Goal: Information Seeking & Learning: Learn about a topic

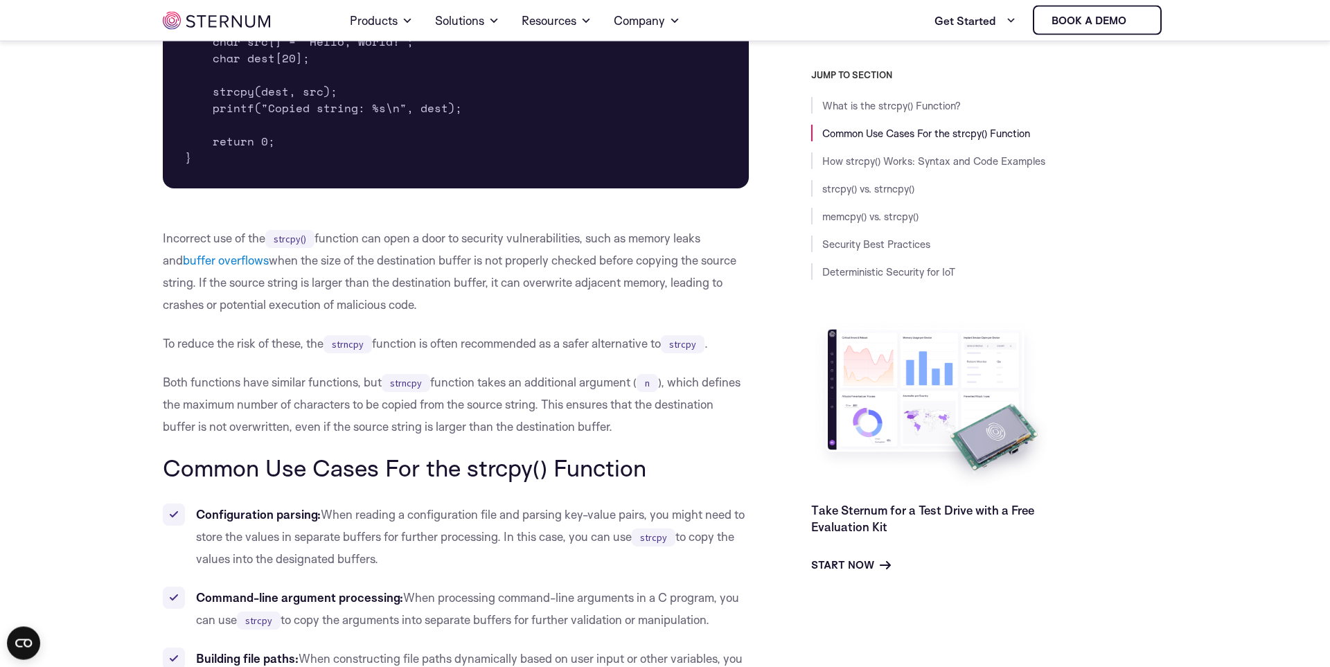
scroll to position [710, 0]
click at [564, 310] on p "Incorrect use of the strcpy() function can open a door to security vulnerabilit…" at bounding box center [456, 273] width 586 height 89
click at [567, 305] on p "Incorrect use of the strcpy() function can open a door to security vulnerabilit…" at bounding box center [456, 273] width 586 height 89
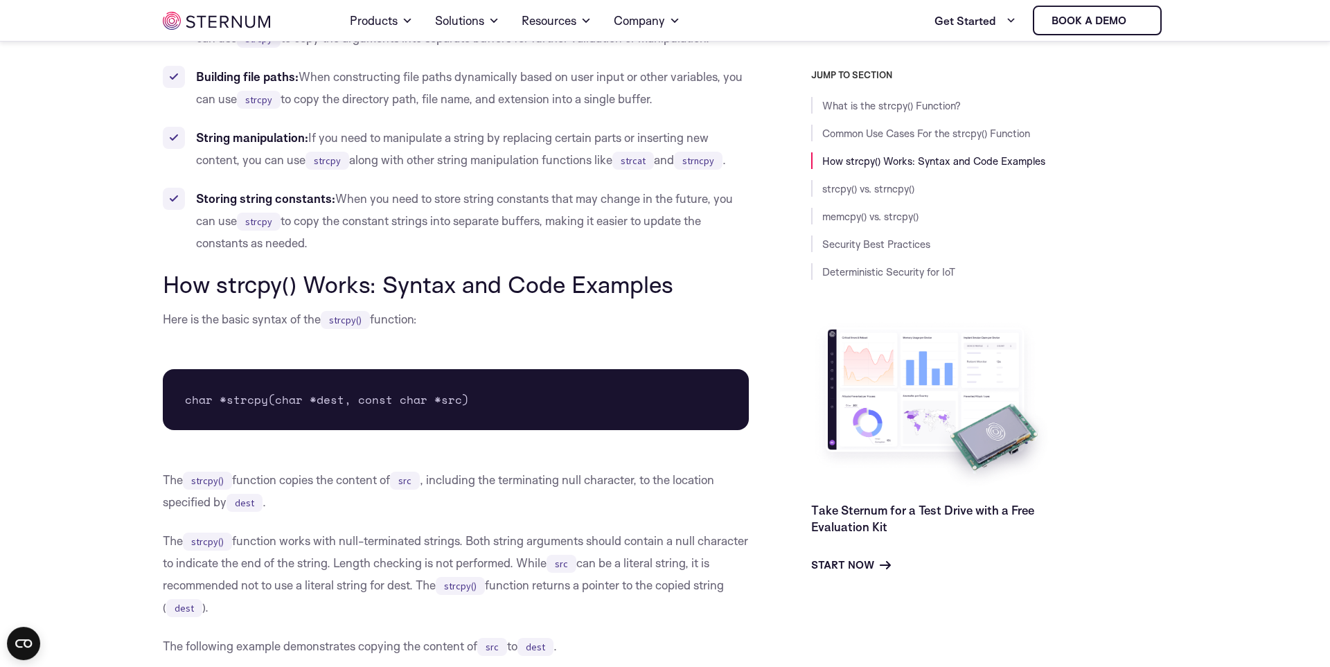
scroll to position [1342, 0]
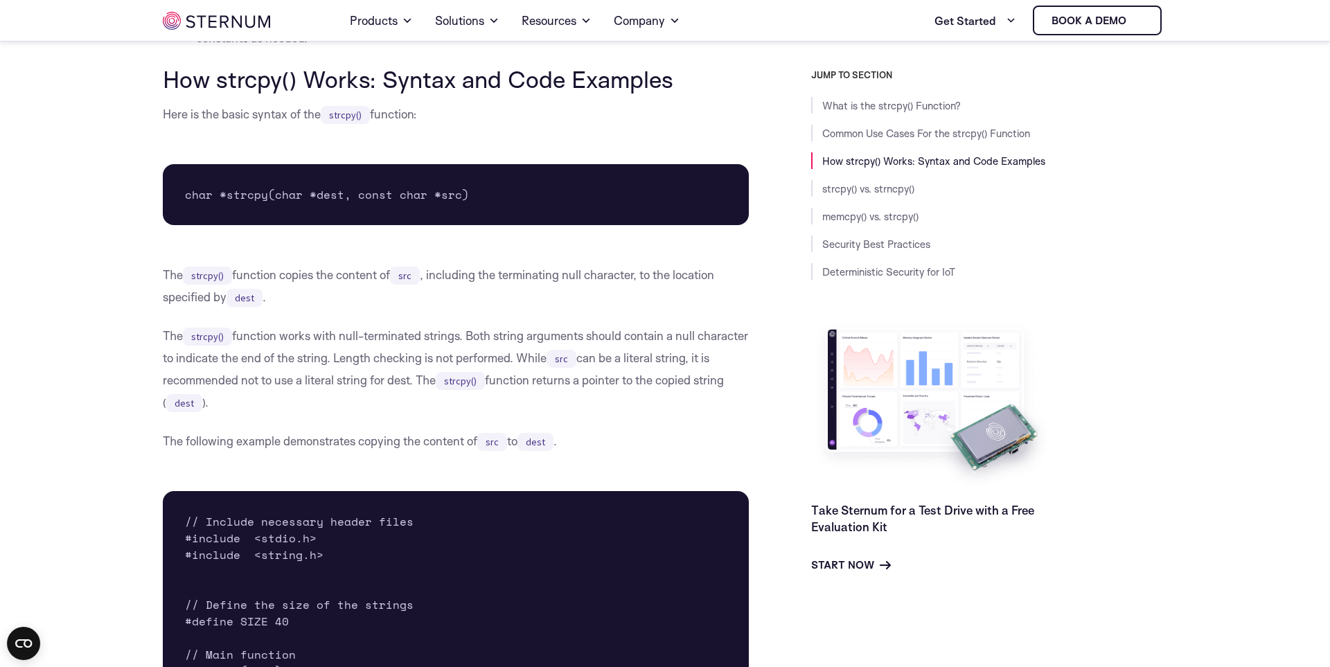
scroll to position [1500, 0]
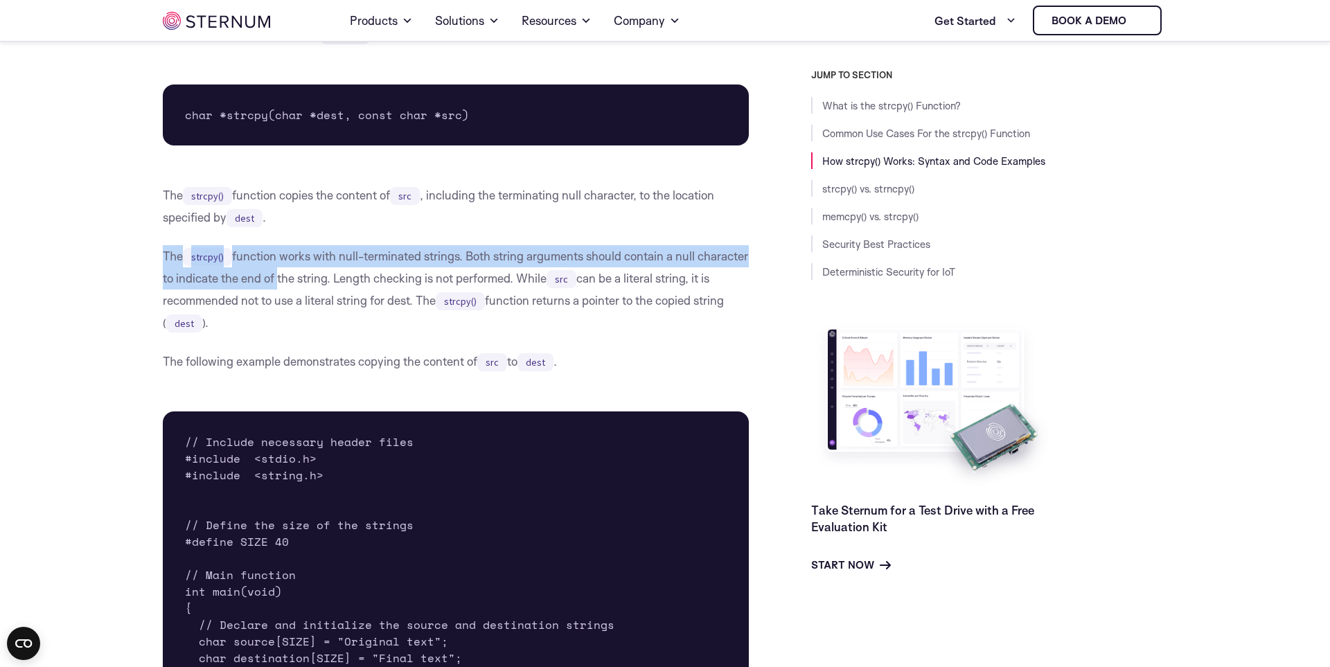
drag, startPoint x: 152, startPoint y: 258, endPoint x: 331, endPoint y: 276, distance: 180.3
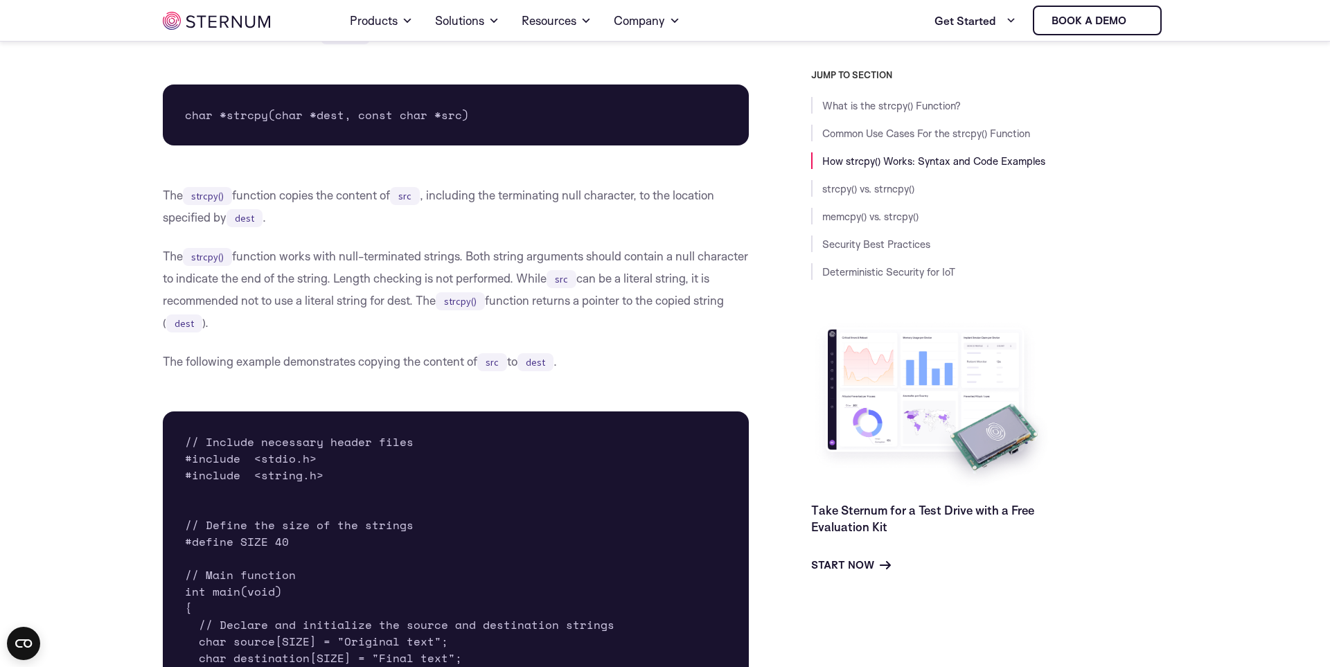
click at [384, 294] on p "The strcpy() function works with null-terminated strings. Both string arguments…" at bounding box center [456, 289] width 586 height 89
drag, startPoint x: 111, startPoint y: 313, endPoint x: 116, endPoint y: 307, distance: 7.9
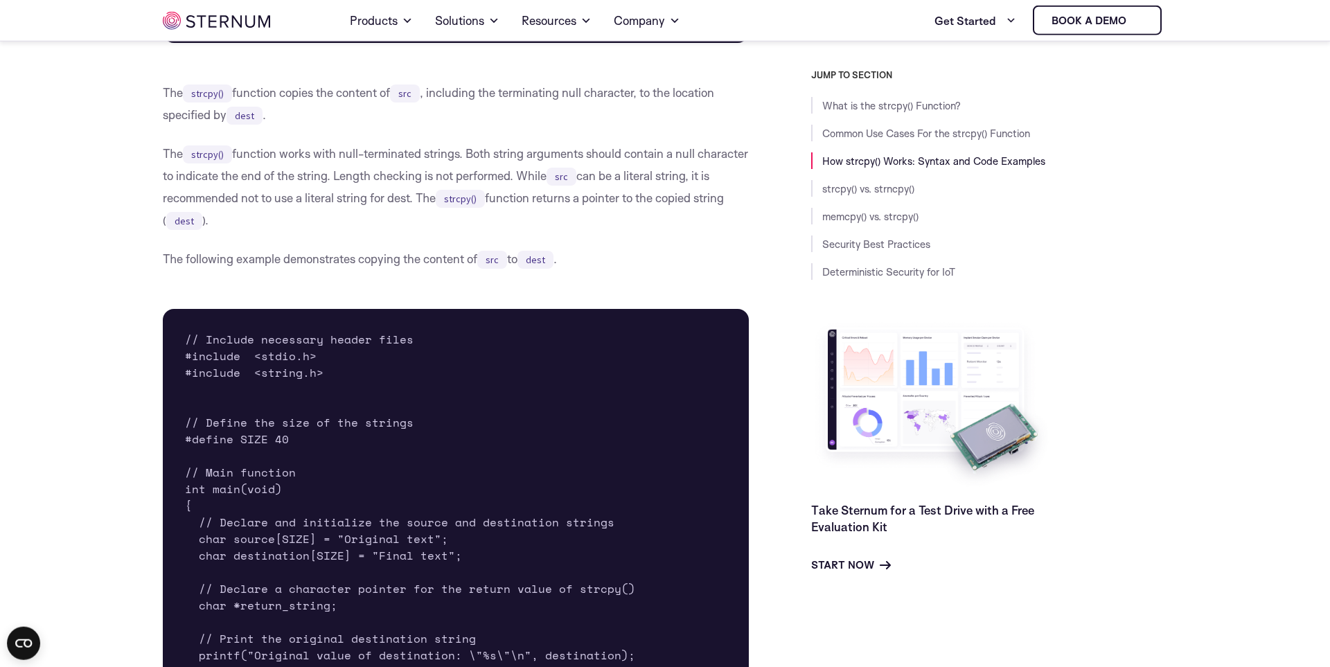
scroll to position [1658, 0]
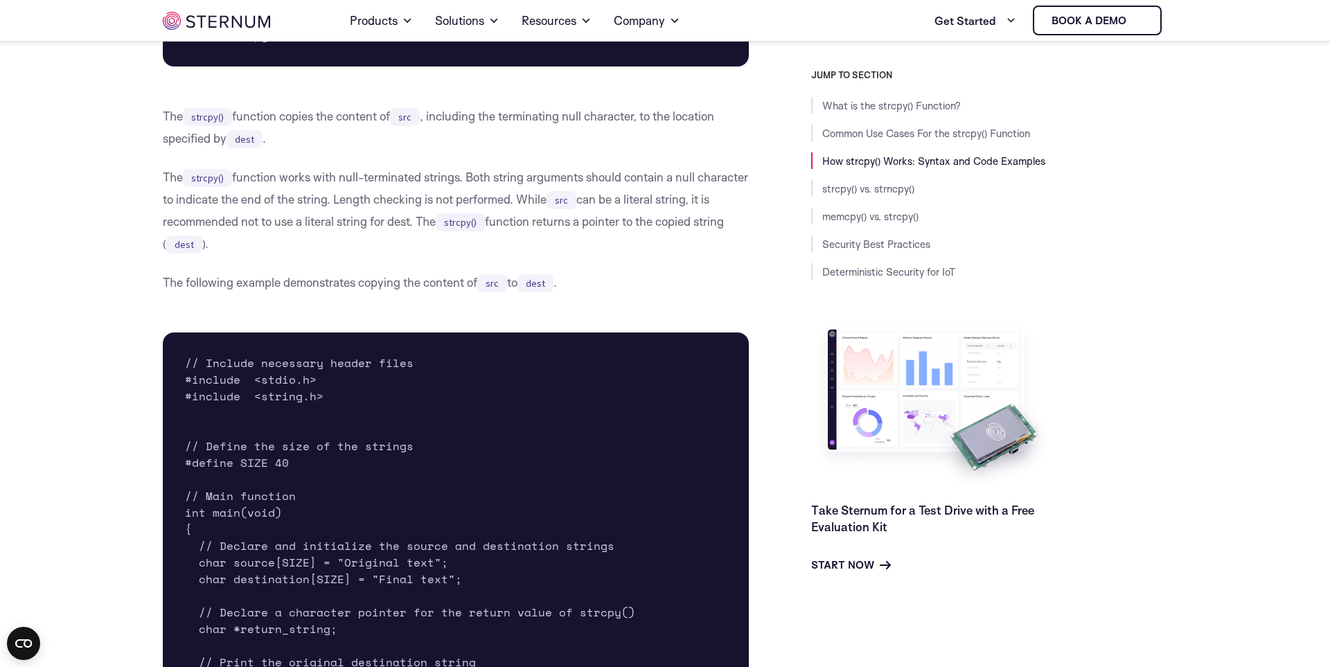
click at [391, 221] on p "The strcpy() function works with null-terminated strings. Both string arguments…" at bounding box center [456, 210] width 586 height 89
click at [365, 167] on p "The strcpy() function works with null-terminated strings. Both string arguments…" at bounding box center [456, 210] width 586 height 89
click at [425, 177] on p "The strcpy() function works with null-terminated strings. Both string arguments…" at bounding box center [456, 210] width 586 height 89
click at [409, 215] on p "The strcpy() function works with null-terminated strings. Both string arguments…" at bounding box center [456, 210] width 586 height 89
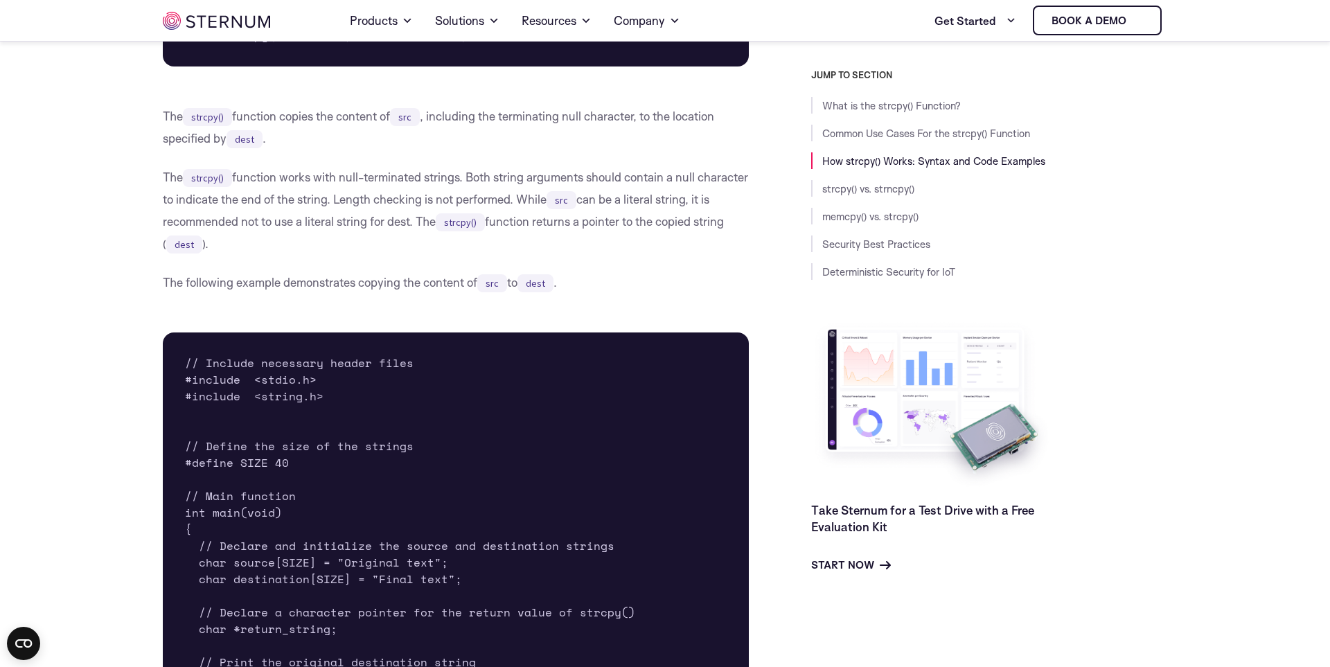
click at [433, 177] on p "The strcpy() function works with null-terminated strings. Both string arguments…" at bounding box center [456, 210] width 586 height 89
click at [247, 197] on p "The strcpy() function works with null-terminated strings. Both string arguments…" at bounding box center [456, 210] width 586 height 89
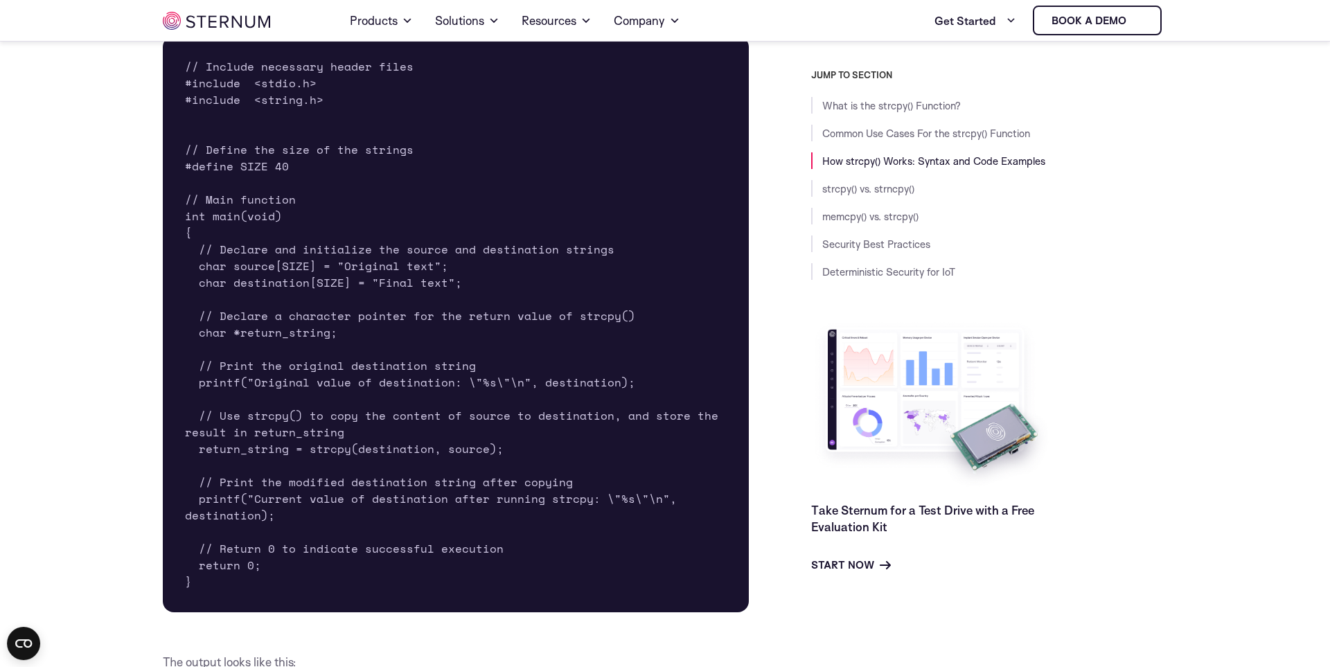
scroll to position [1974, 0]
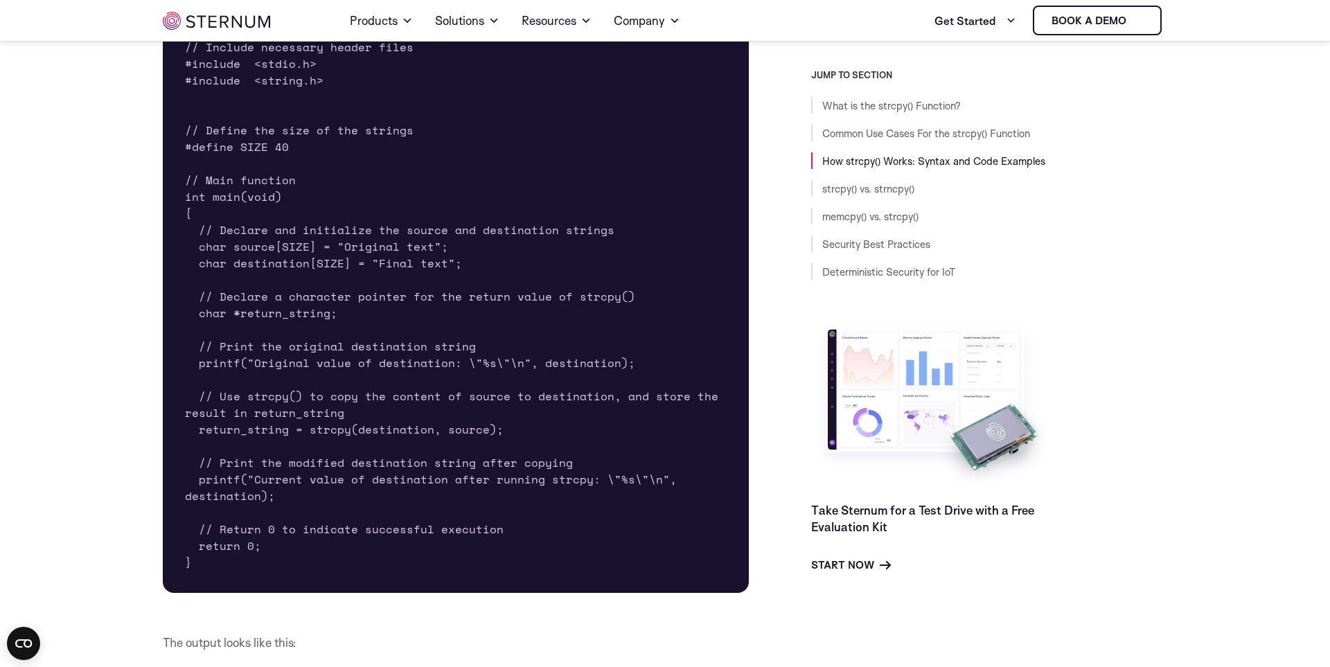
click at [343, 413] on pre "// Include necessary header files #include <stdio.h> #include <string.h> // Def…" at bounding box center [456, 305] width 586 height 576
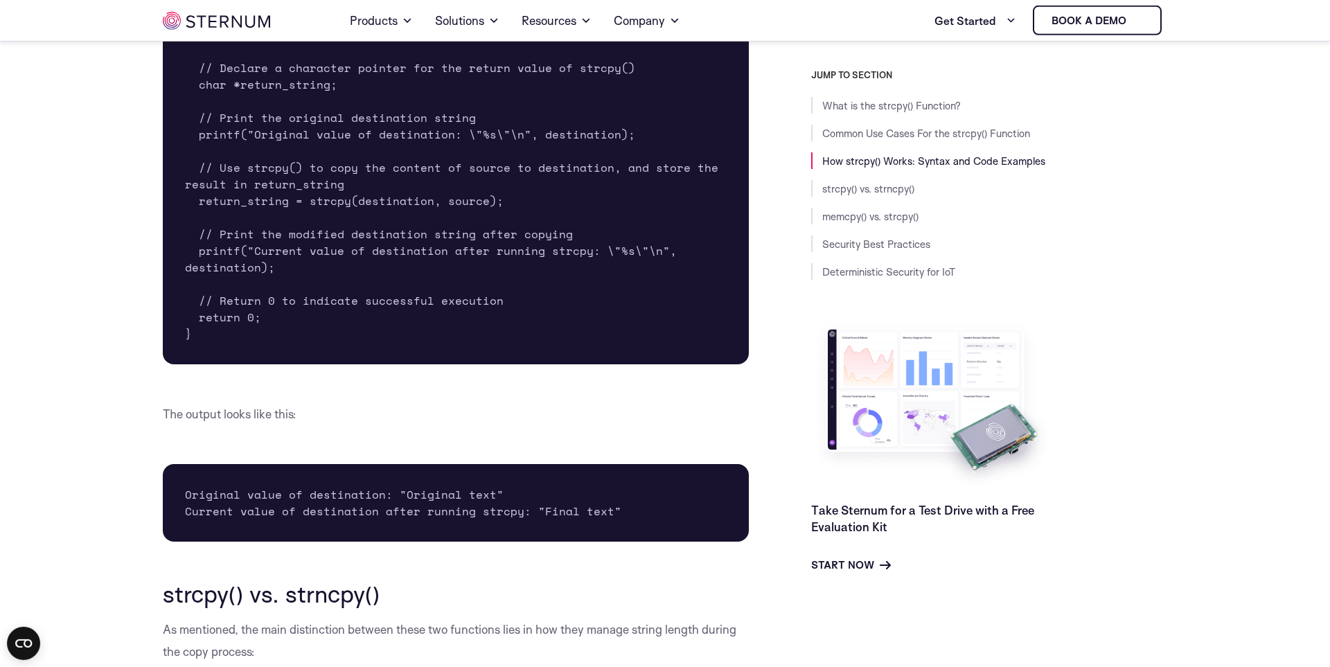
scroll to position [2210, 0]
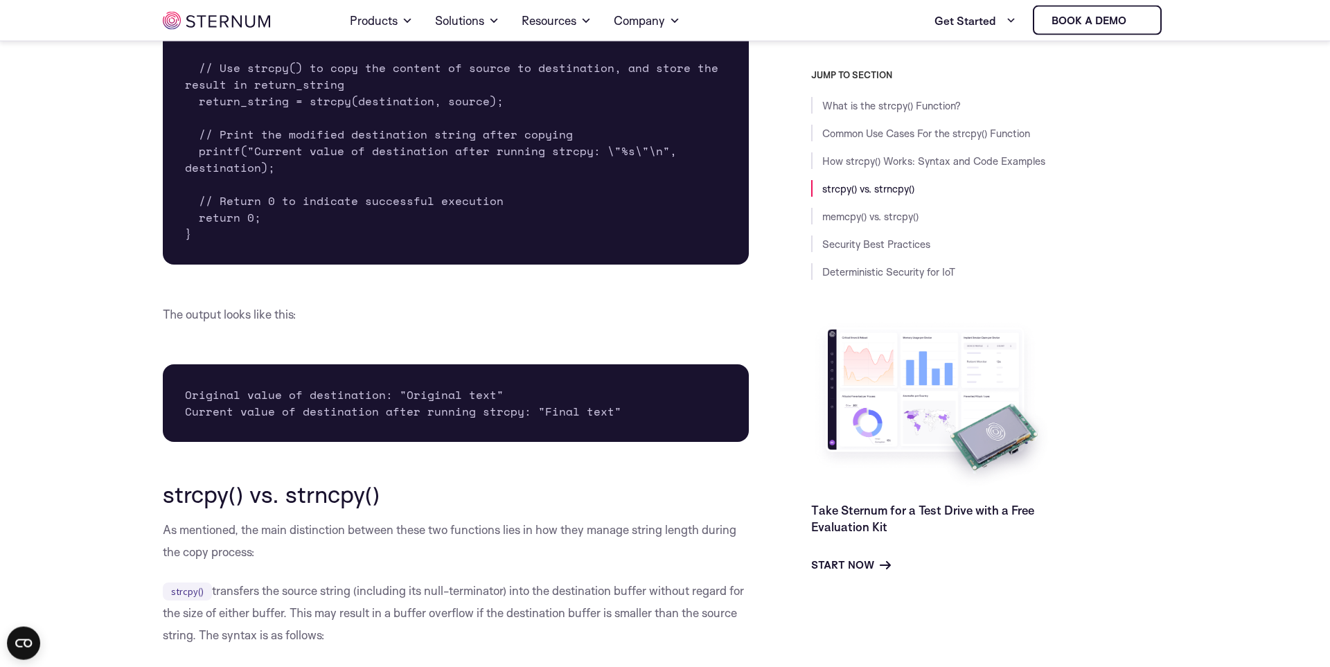
scroll to position [2447, 0]
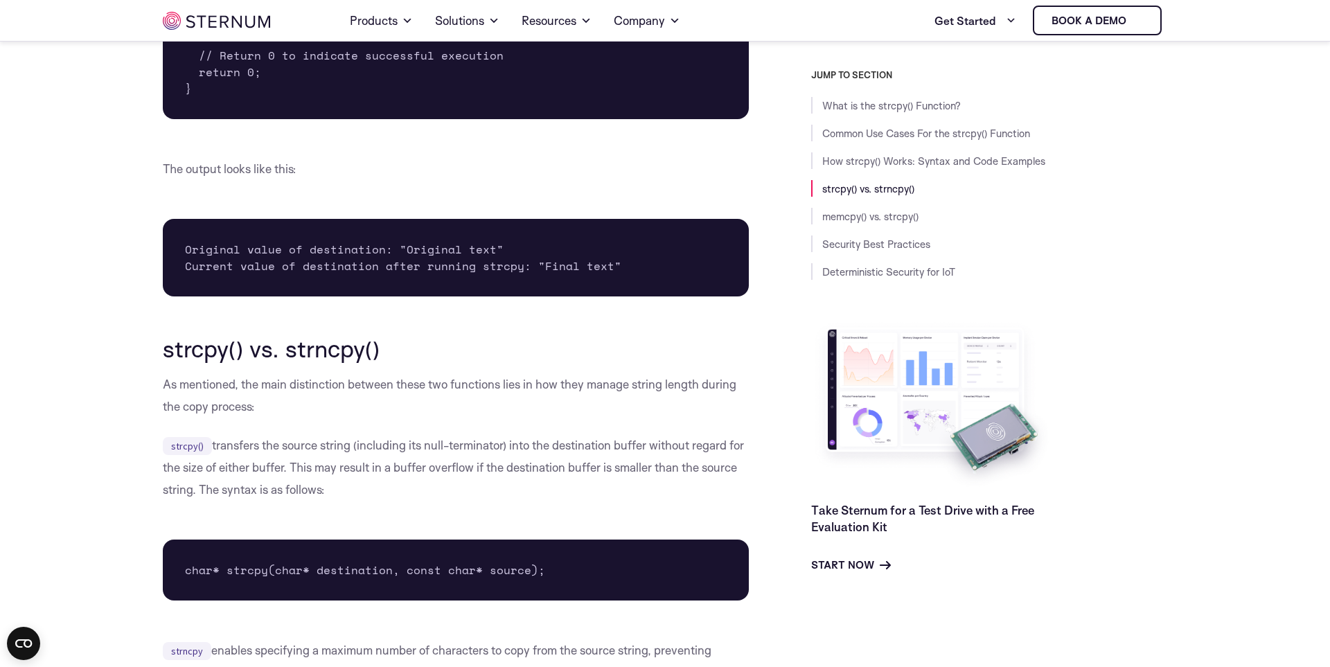
click at [427, 436] on p "strcpy() transfers the source string (including its null-terminator) into the d…" at bounding box center [456, 467] width 586 height 66
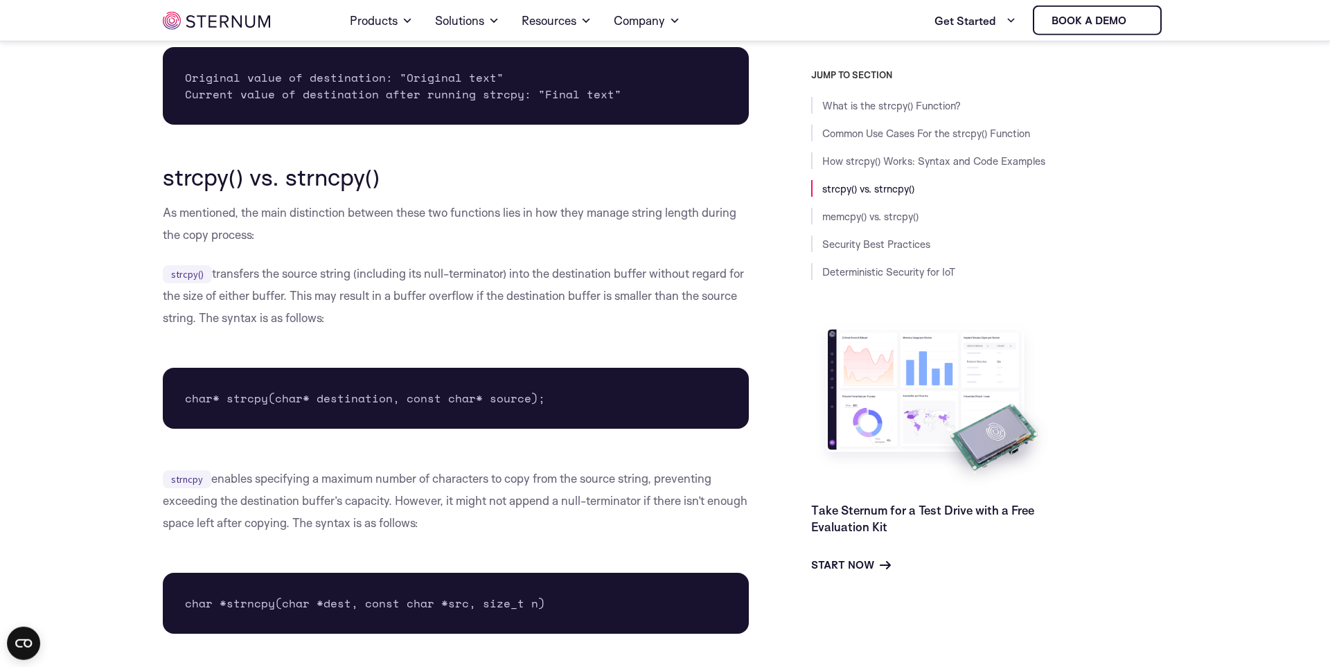
scroll to position [2684, 0]
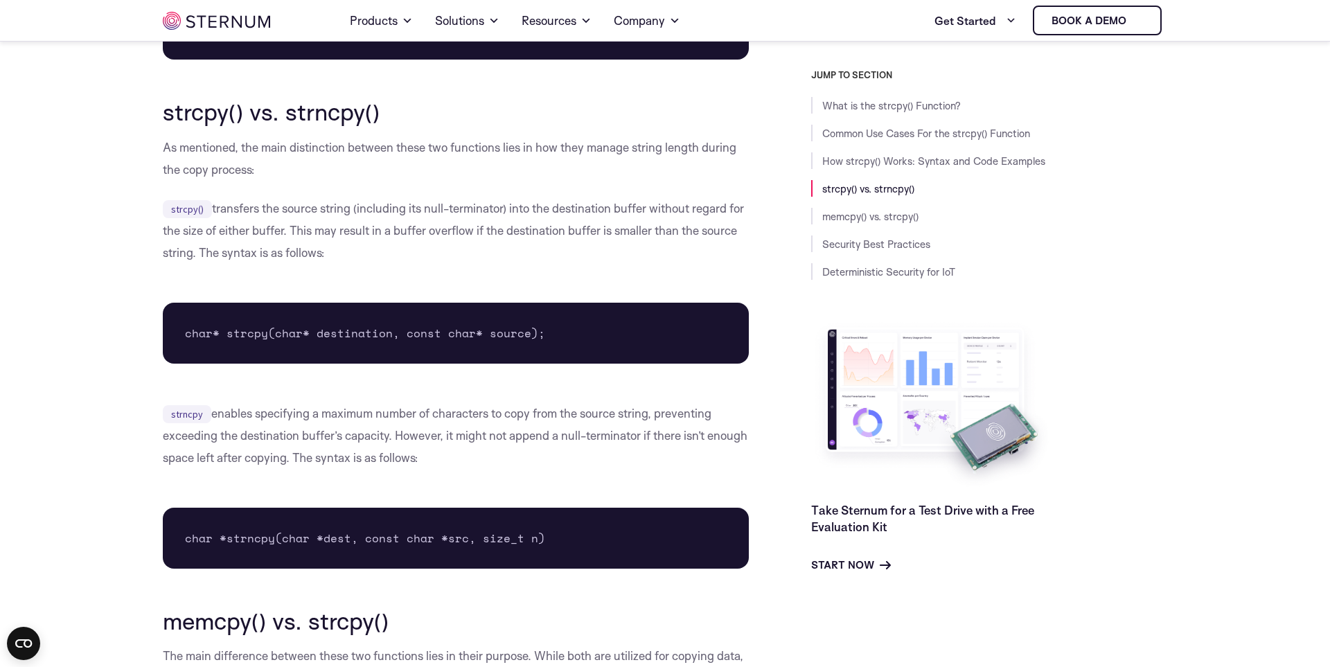
click at [245, 171] on p "As mentioned, the main distinction between these two functions lies in how they…" at bounding box center [456, 158] width 586 height 44
drag, startPoint x: 296, startPoint y: 231, endPoint x: 592, endPoint y: 229, distance: 296.4
click at [592, 229] on p "strcpy() transfers the source string (including its null-terminator) into the d…" at bounding box center [456, 230] width 586 height 66
click at [494, 251] on p "strcpy() transfers the source string (including its null-terminator) into the d…" at bounding box center [456, 230] width 586 height 66
drag, startPoint x: 454, startPoint y: 229, endPoint x: 632, endPoint y: 231, distance: 178.0
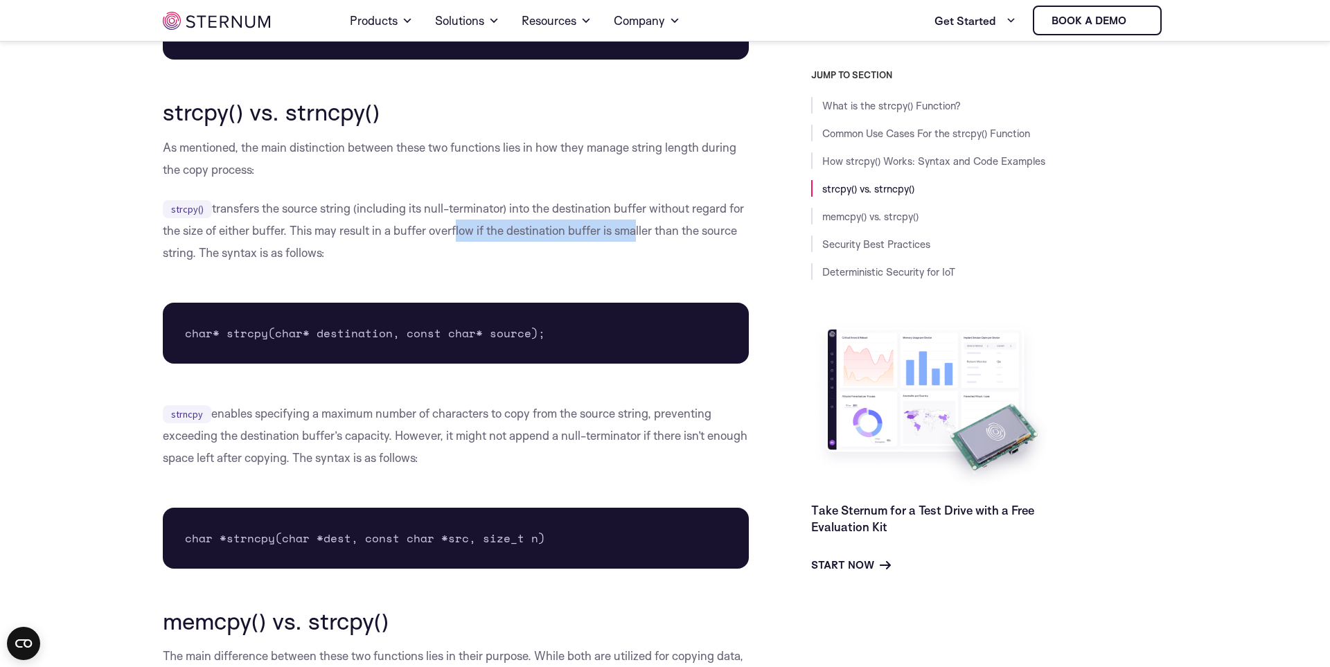
click at [632, 231] on p "strcpy() transfers the source string (including its null-terminator) into the d…" at bounding box center [456, 230] width 586 height 66
click at [596, 253] on p "strcpy() transfers the source string (including its null-terminator) into the d…" at bounding box center [456, 230] width 586 height 66
click at [379, 255] on p "strcpy() transfers the source string (including its null-terminator) into the d…" at bounding box center [456, 230] width 586 height 66
click at [289, 234] on p "strcpy() transfers the source string (including its null-terminator) into the d…" at bounding box center [456, 230] width 586 height 66
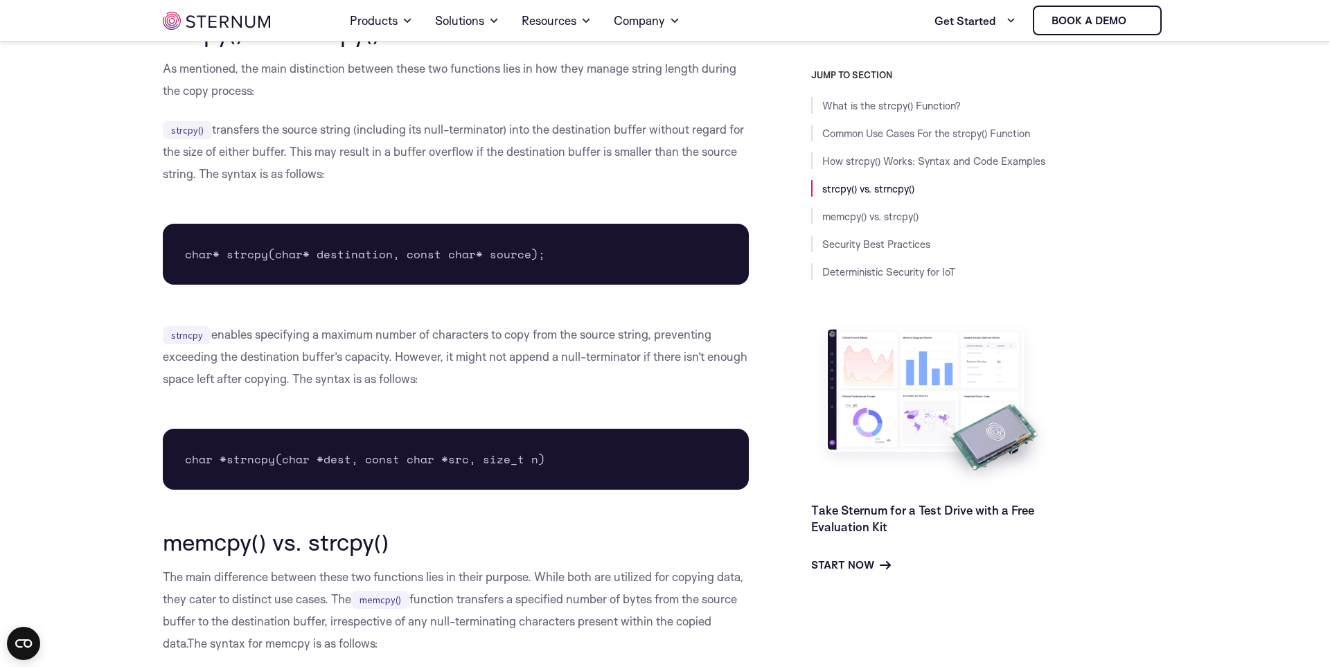
click at [257, 336] on p "strncpy enables specifying a maximum number of characters to copy from the sour…" at bounding box center [456, 356] width 586 height 66
click at [100, 307] on body "Consent Details [#IABV2SETTINGS#] About This website uses cookies We use cookie…" at bounding box center [665, 614] width 1330 height 6755
click at [492, 388] on p "strncpy enables specifying a maximum number of characters to copy from the sour…" at bounding box center [456, 356] width 586 height 66
click at [506, 337] on p "strncpy enables specifying a maximum number of characters to copy from the sour…" at bounding box center [456, 356] width 586 height 66
click at [492, 385] on p "strncpy enables specifying a maximum number of characters to copy from the sour…" at bounding box center [456, 356] width 586 height 66
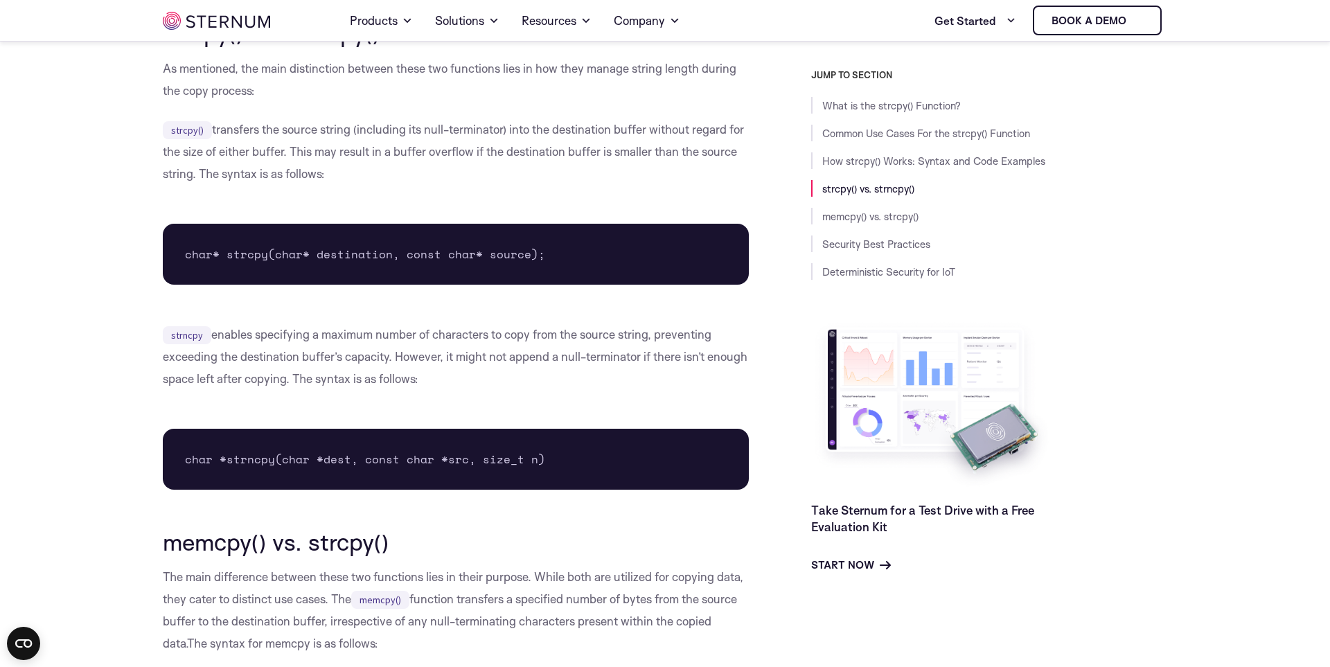
click at [488, 388] on p "strncpy enables specifying a maximum number of characters to copy from the sour…" at bounding box center [456, 356] width 586 height 66
click at [566, 373] on p "strncpy enables specifying a maximum number of characters to copy from the sour…" at bounding box center [456, 356] width 586 height 66
click at [12, 390] on body "Consent Details [#IABV2SETTINGS#] About This website uses cookies We use cookie…" at bounding box center [665, 614] width 1330 height 6755
drag, startPoint x: 654, startPoint y: 337, endPoint x: 531, endPoint y: 335, distance: 123.3
click at [531, 335] on p "strncpy enables specifying a maximum number of characters to copy from the sour…" at bounding box center [456, 356] width 586 height 66
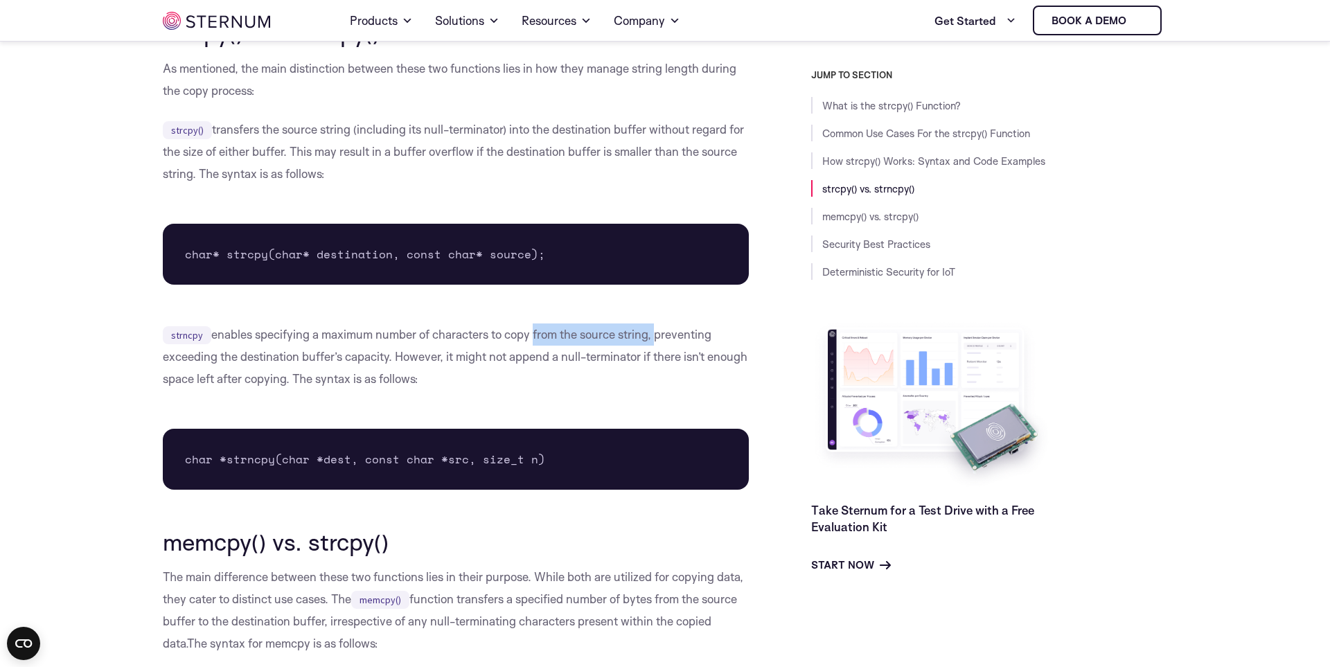
click at [624, 336] on p "strncpy enables specifying a maximum number of characters to copy from the sour…" at bounding box center [456, 356] width 586 height 66
click at [756, 323] on div "JUMP TO SECTION What is the strcpy() Function? Common Use Cases For the strcpy(…" at bounding box center [958, 321] width 418 height 504
click at [518, 253] on pre "char* strcpy(char* destination, const char* source);" at bounding box center [456, 254] width 586 height 61
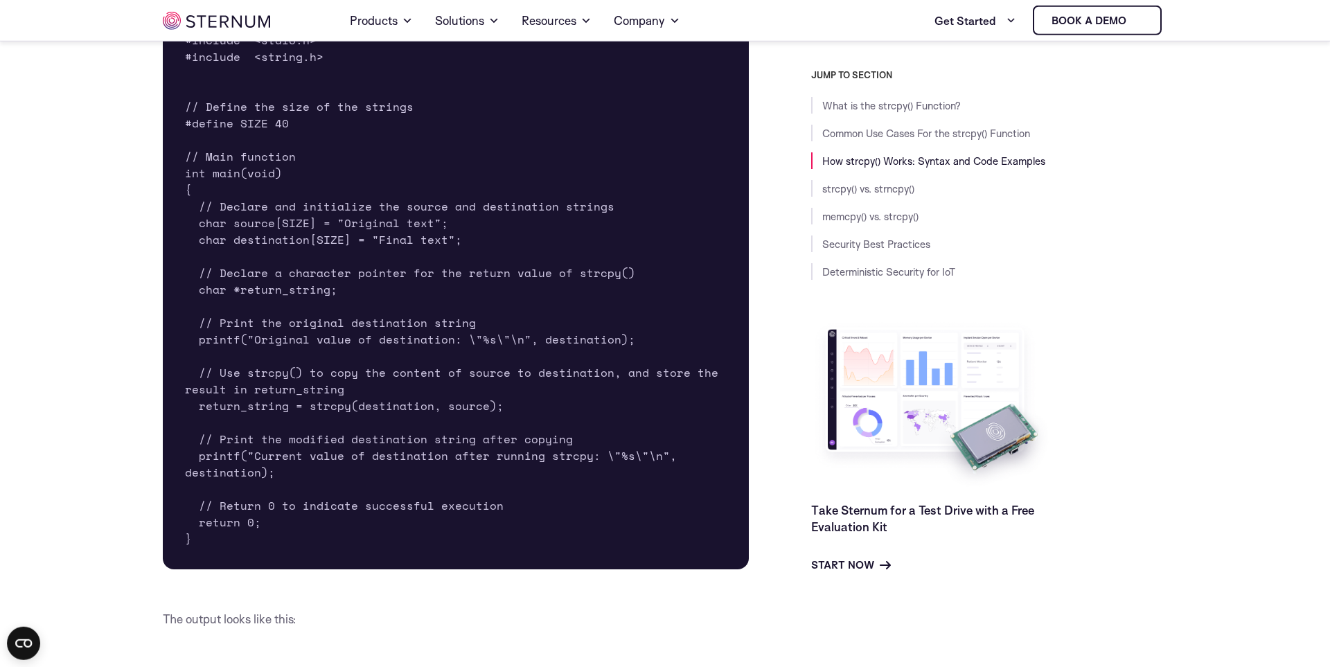
scroll to position [1974, 0]
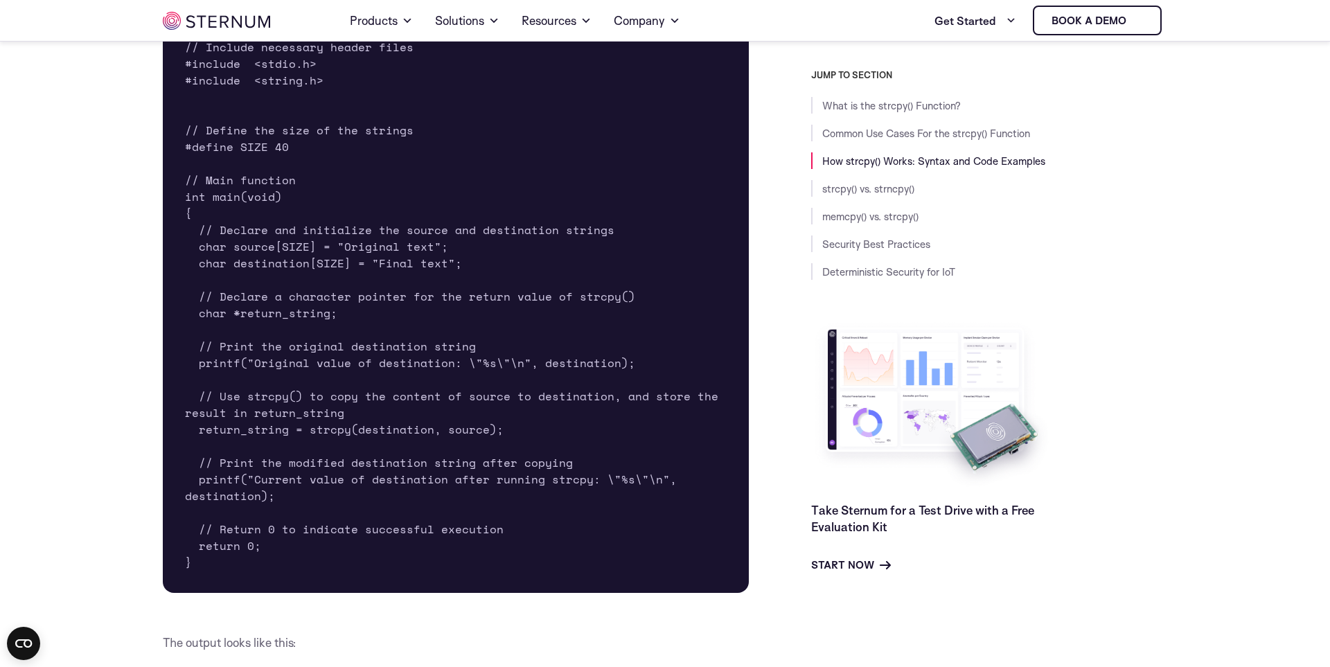
click at [571, 401] on pre "// Include necessary header files #include <stdio.h> #include <string.h> // Def…" at bounding box center [456, 305] width 586 height 576
click at [460, 433] on pre "// Include necessary header files #include <stdio.h> #include <string.h> // Def…" at bounding box center [456, 305] width 586 height 576
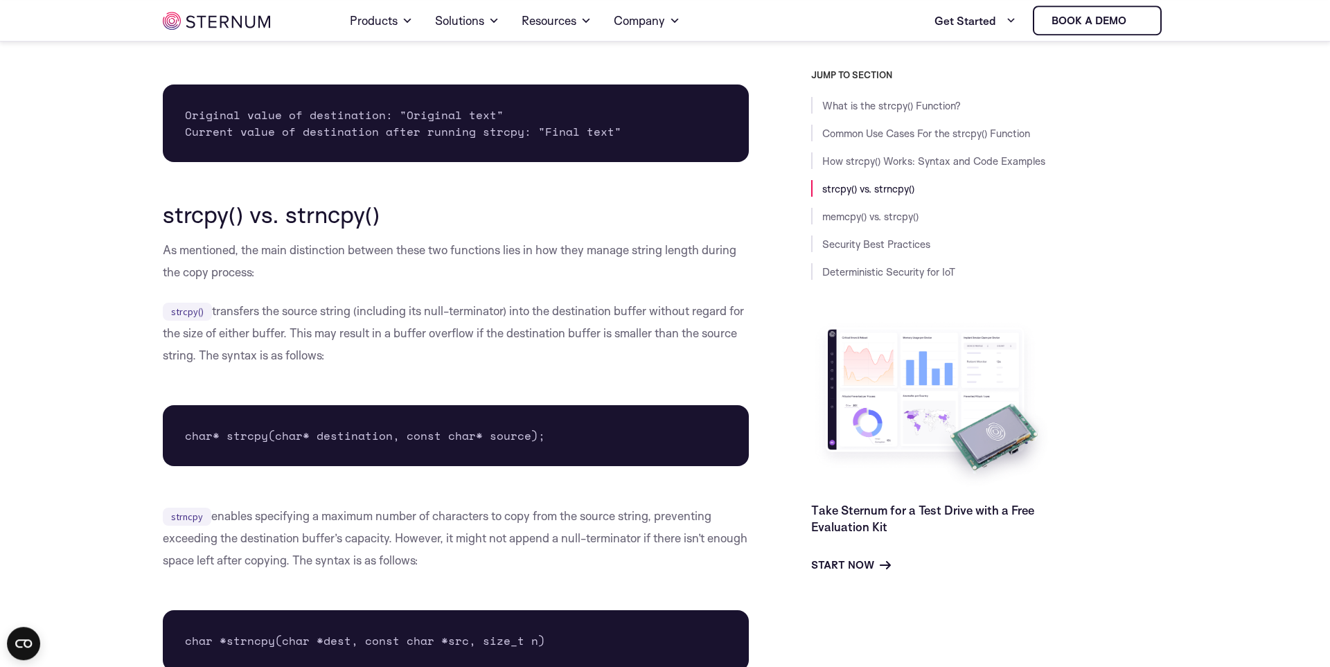
scroll to position [2605, 0]
